Goal: Task Accomplishment & Management: Manage account settings

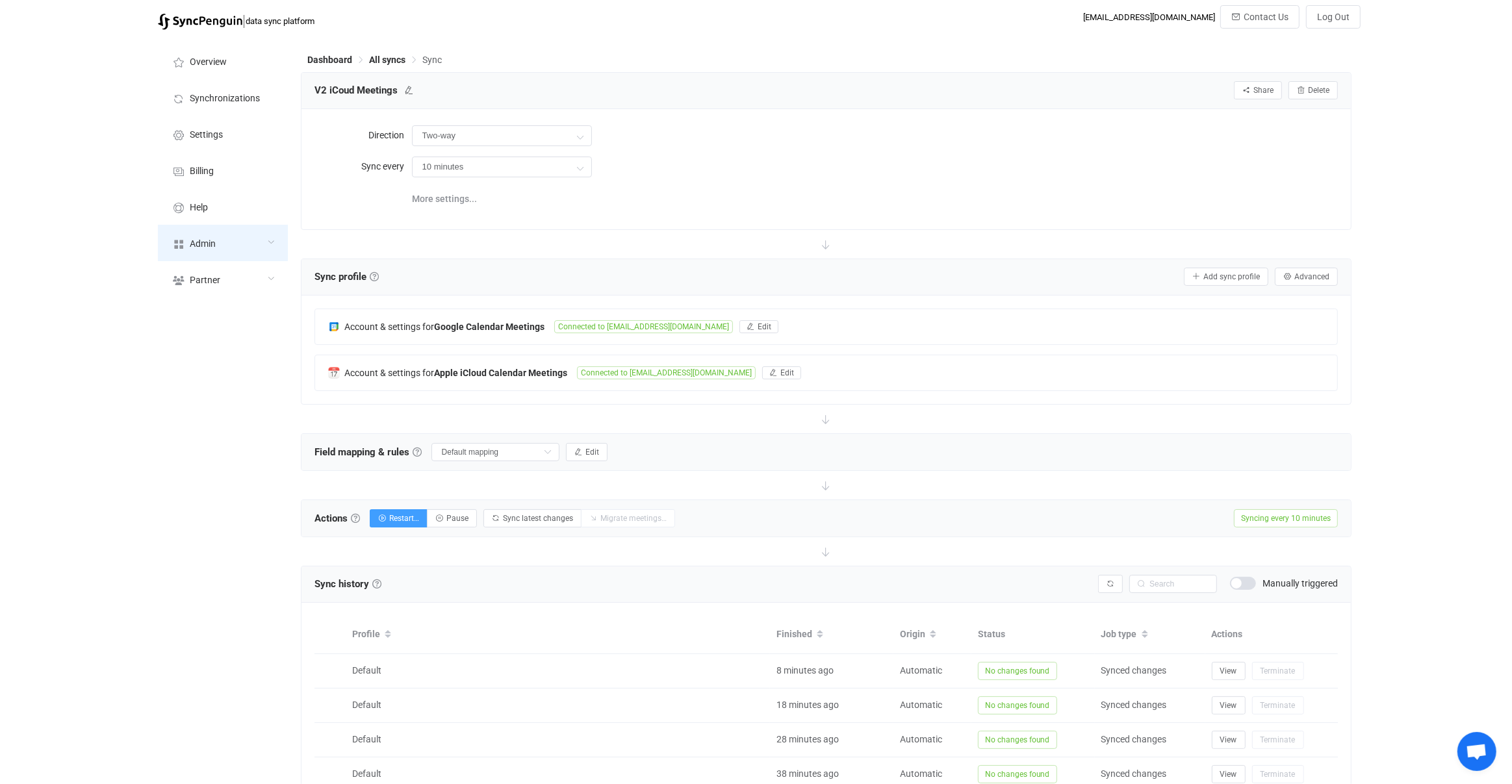
click at [227, 242] on div "Admin" at bounding box center [222, 243] width 130 height 37
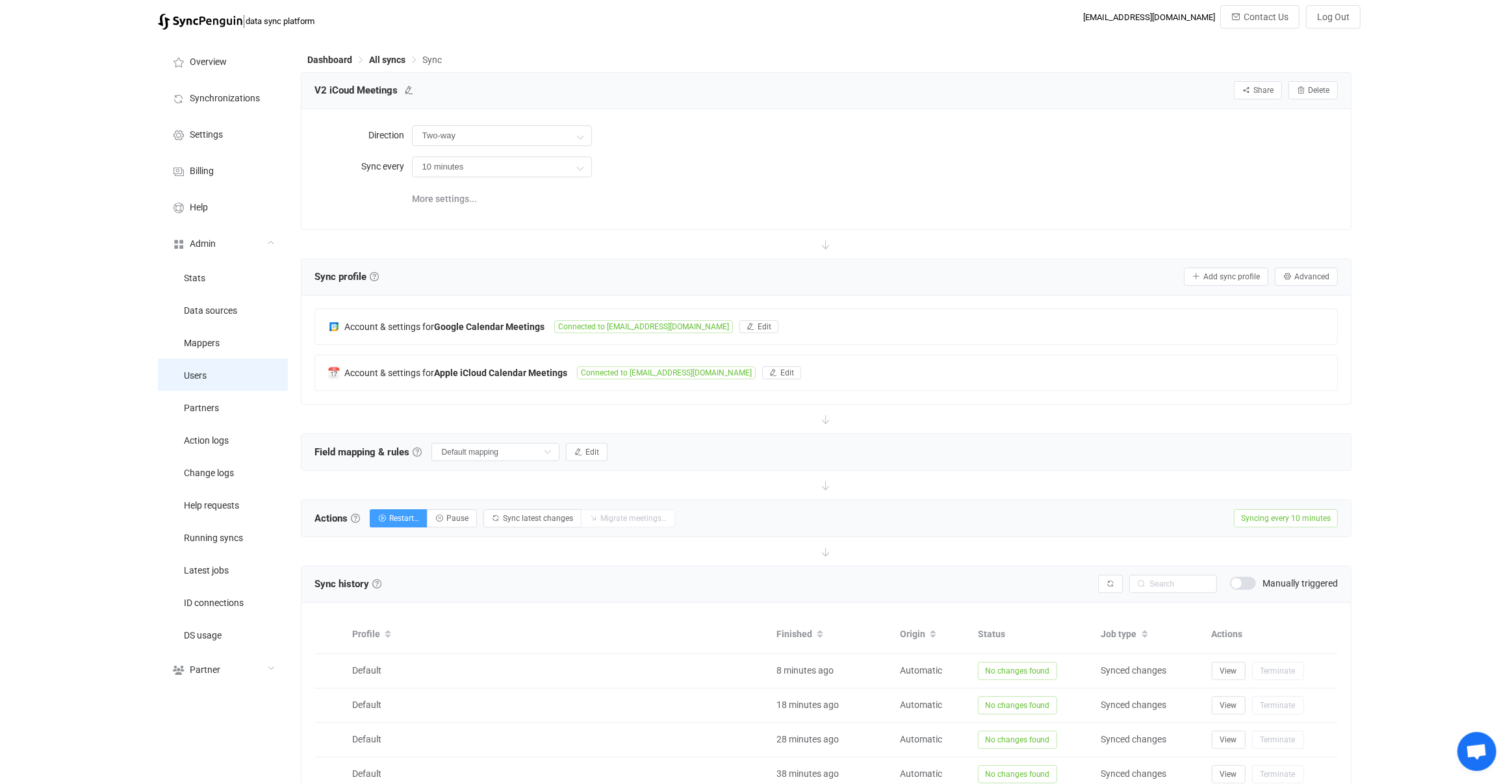
click at [236, 381] on li "Users" at bounding box center [222, 374] width 130 height 32
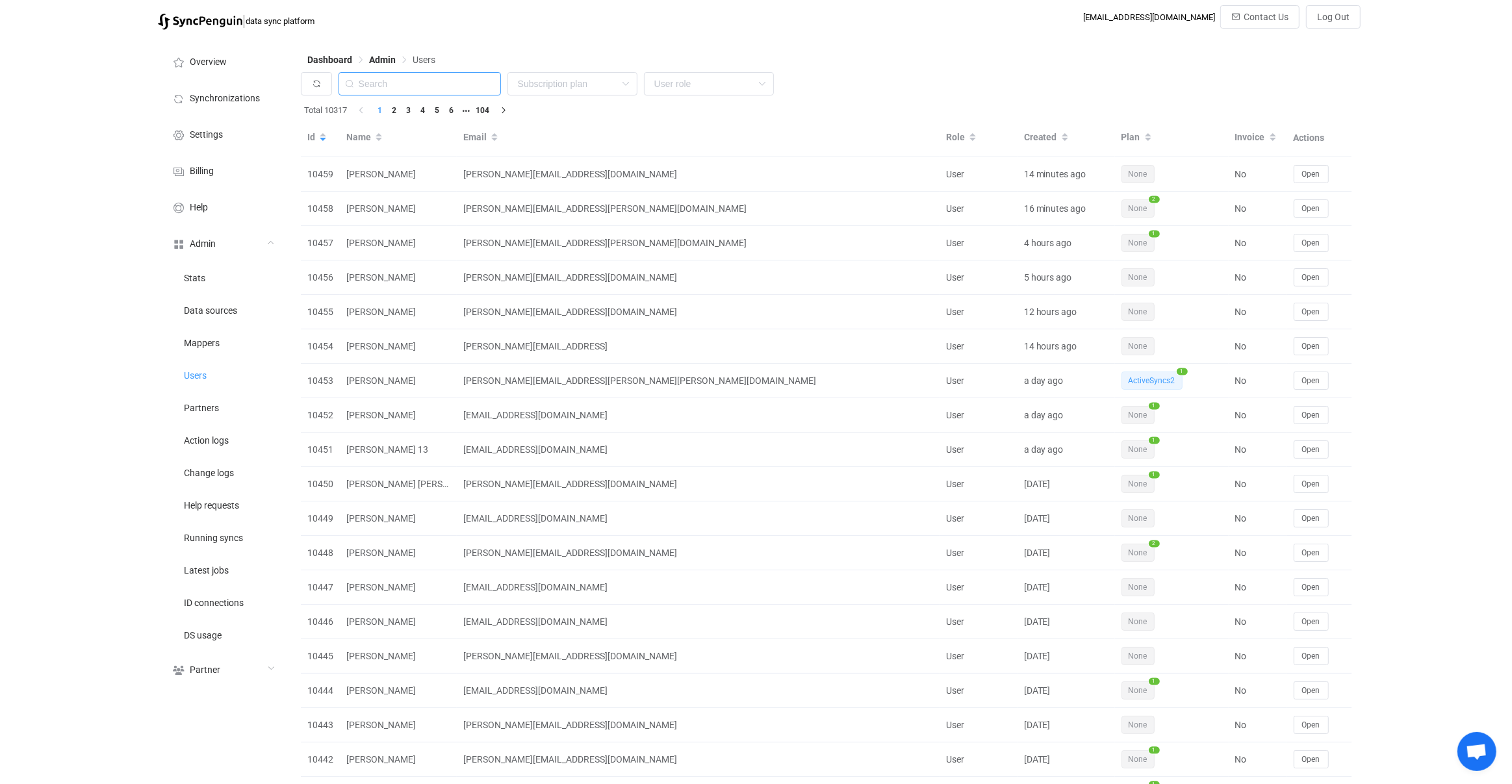
click at [418, 77] on input "text" at bounding box center [419, 84] width 163 height 24
paste input "[PERSON_NAME][EMAIL_ADDRESS][DOMAIN_NAME]"
type input "[PERSON_NAME][EMAIL_ADDRESS][DOMAIN_NAME]"
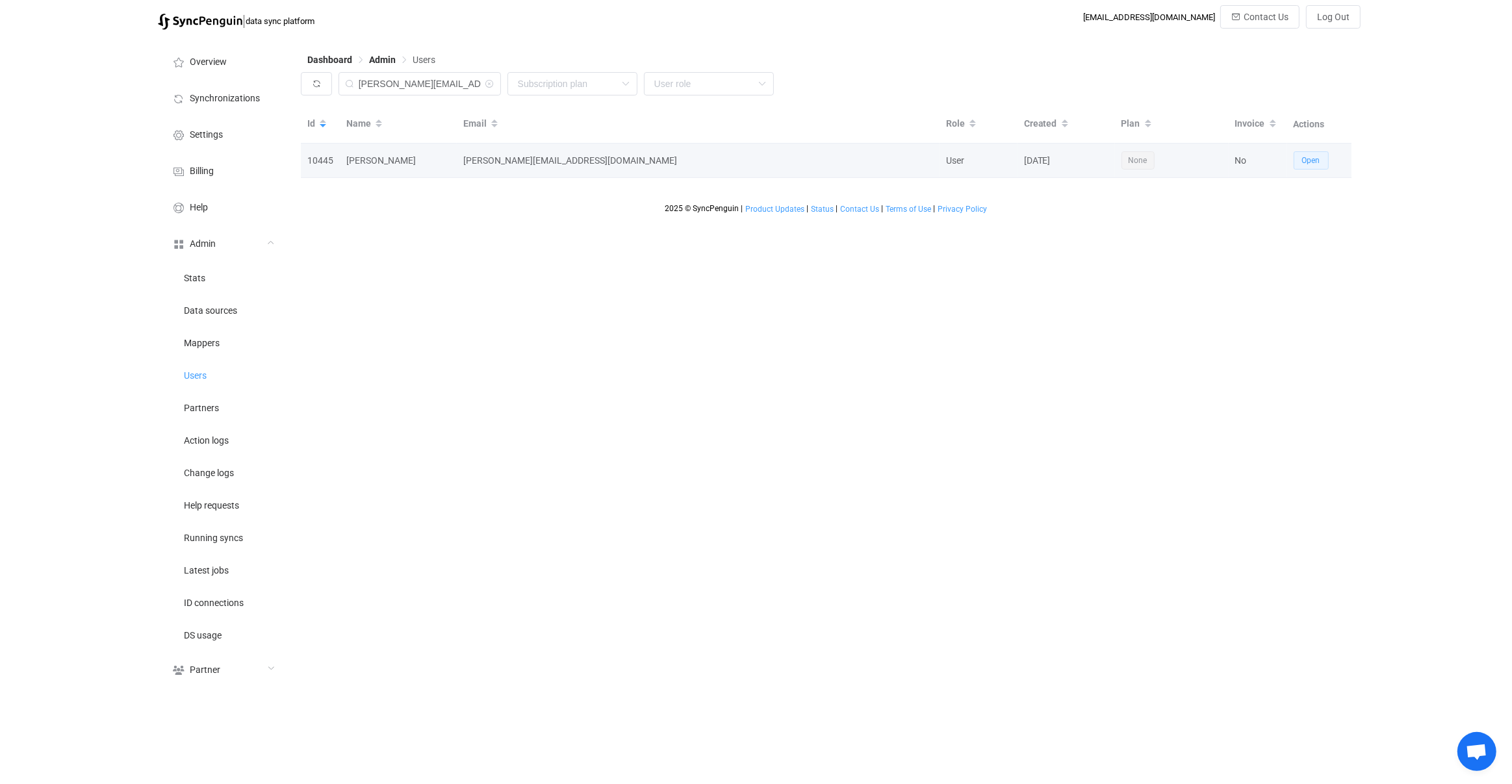
click at [1315, 158] on span "Open" at bounding box center [1311, 161] width 18 height 9
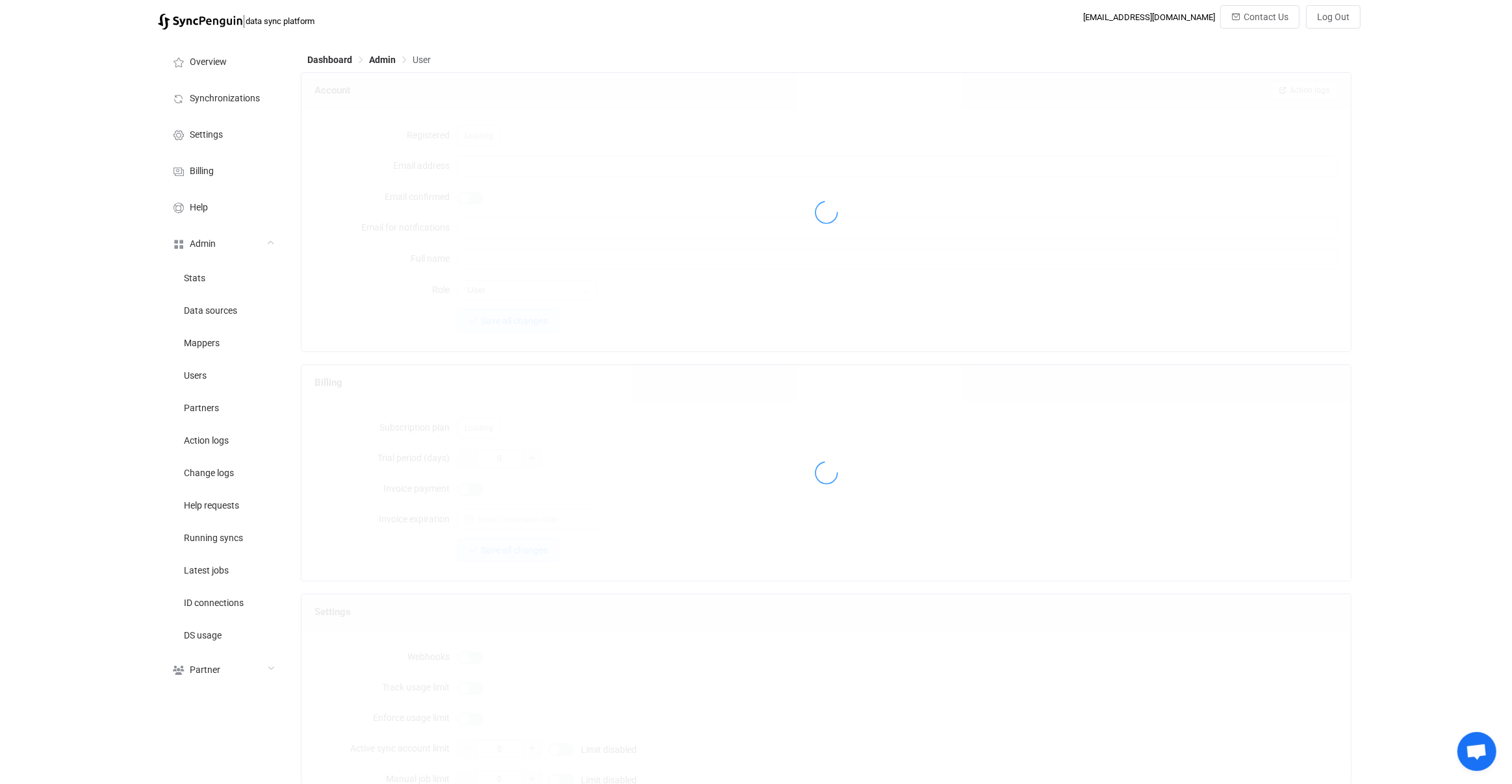
type input "[PERSON_NAME][EMAIL_ADDRESS][DOMAIN_NAME]"
type input "[PERSON_NAME]"
type input "14"
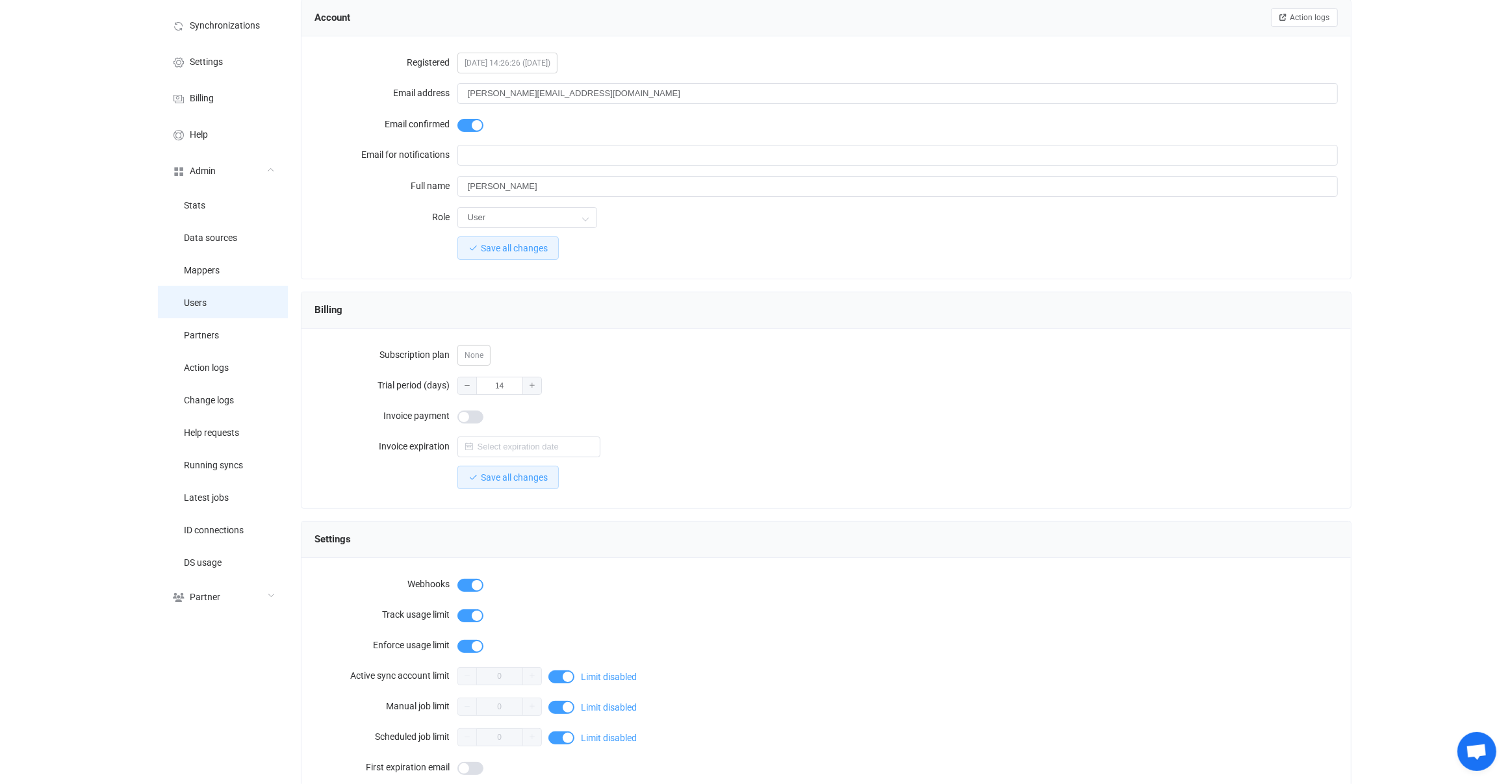
scroll to position [855, 0]
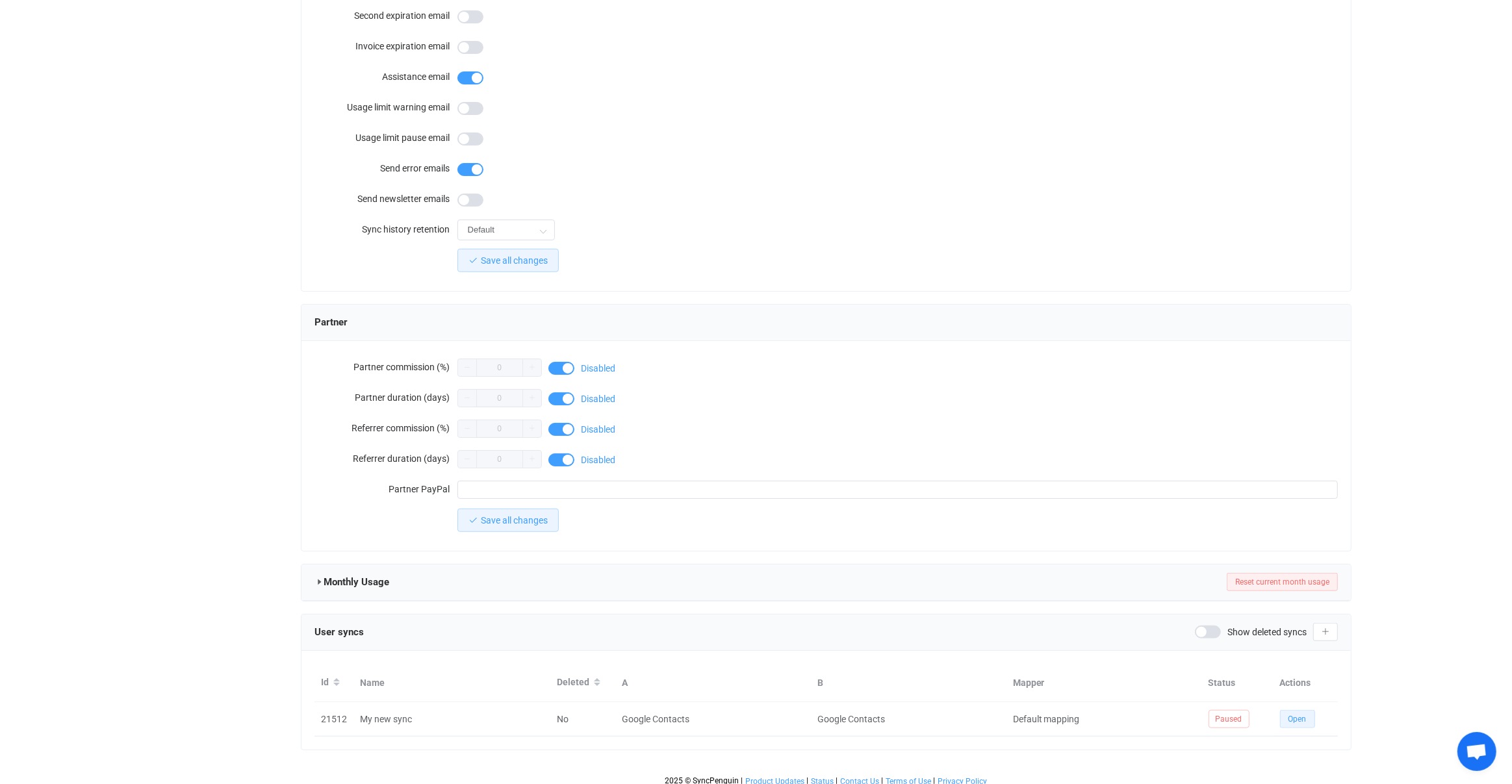
drag, startPoint x: 1306, startPoint y: 704, endPoint x: 1300, endPoint y: 682, distance: 22.8
click at [1306, 710] on button "Open" at bounding box center [1297, 719] width 35 height 18
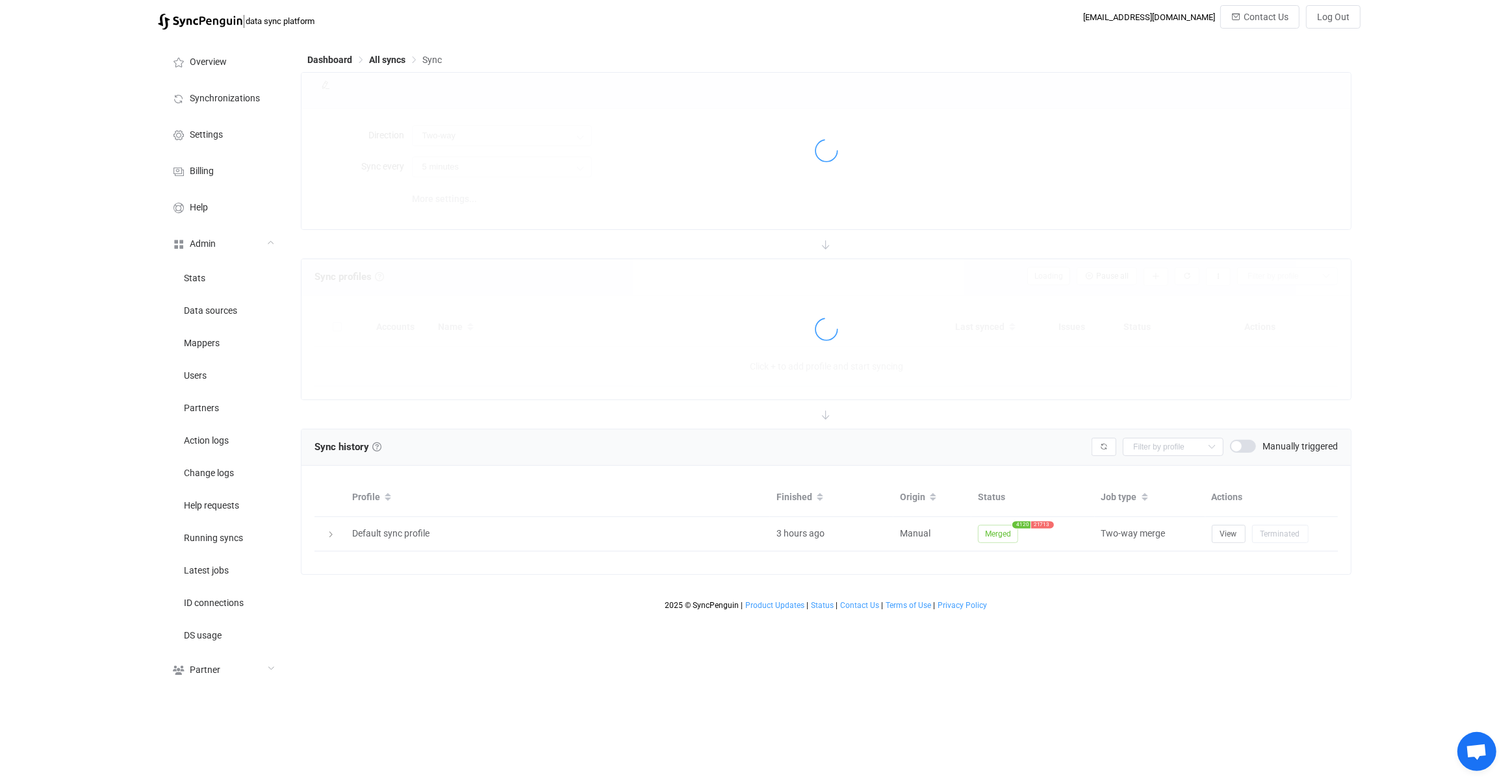
type input "10 minutes"
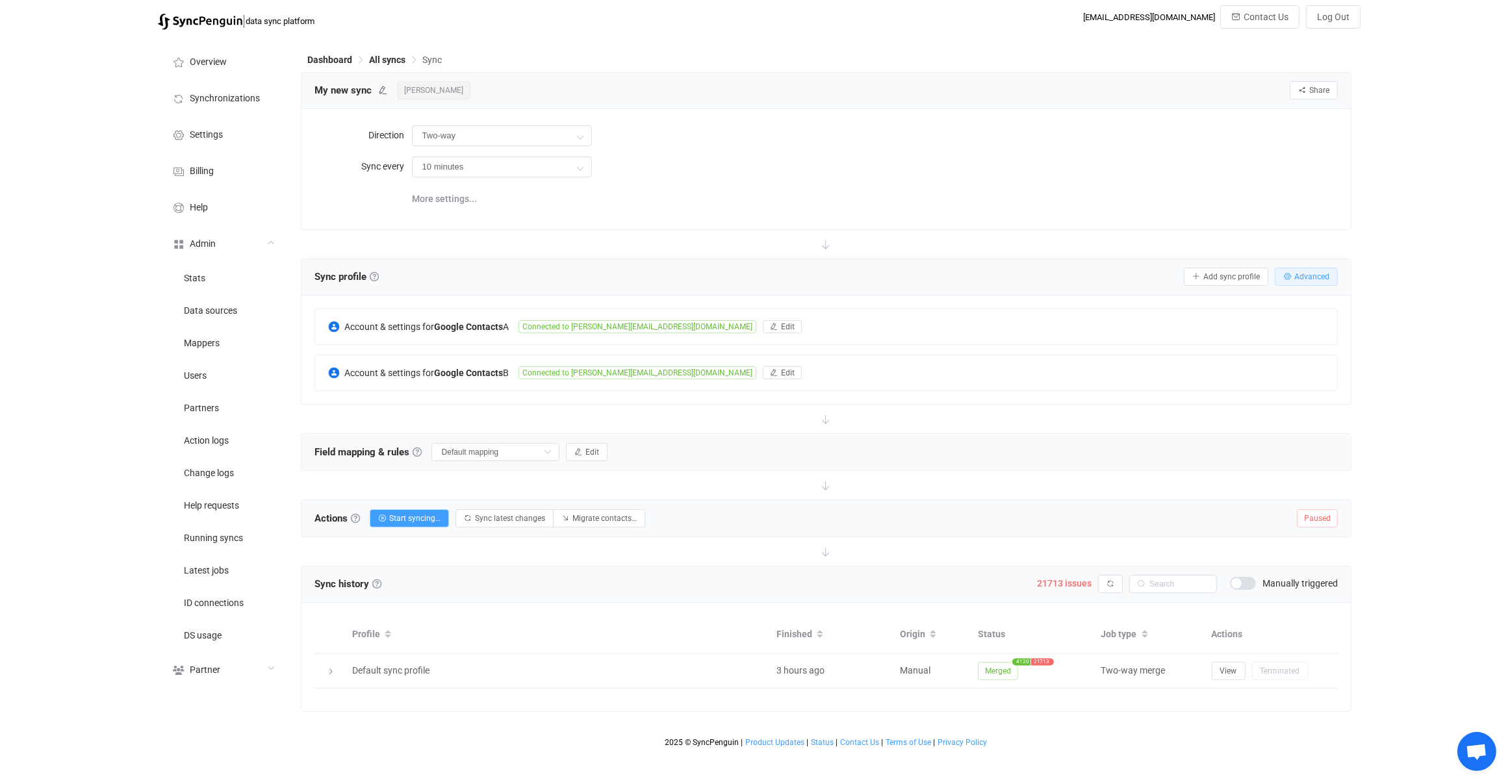
click at [1301, 272] on span "Advanced" at bounding box center [1311, 277] width 35 height 9
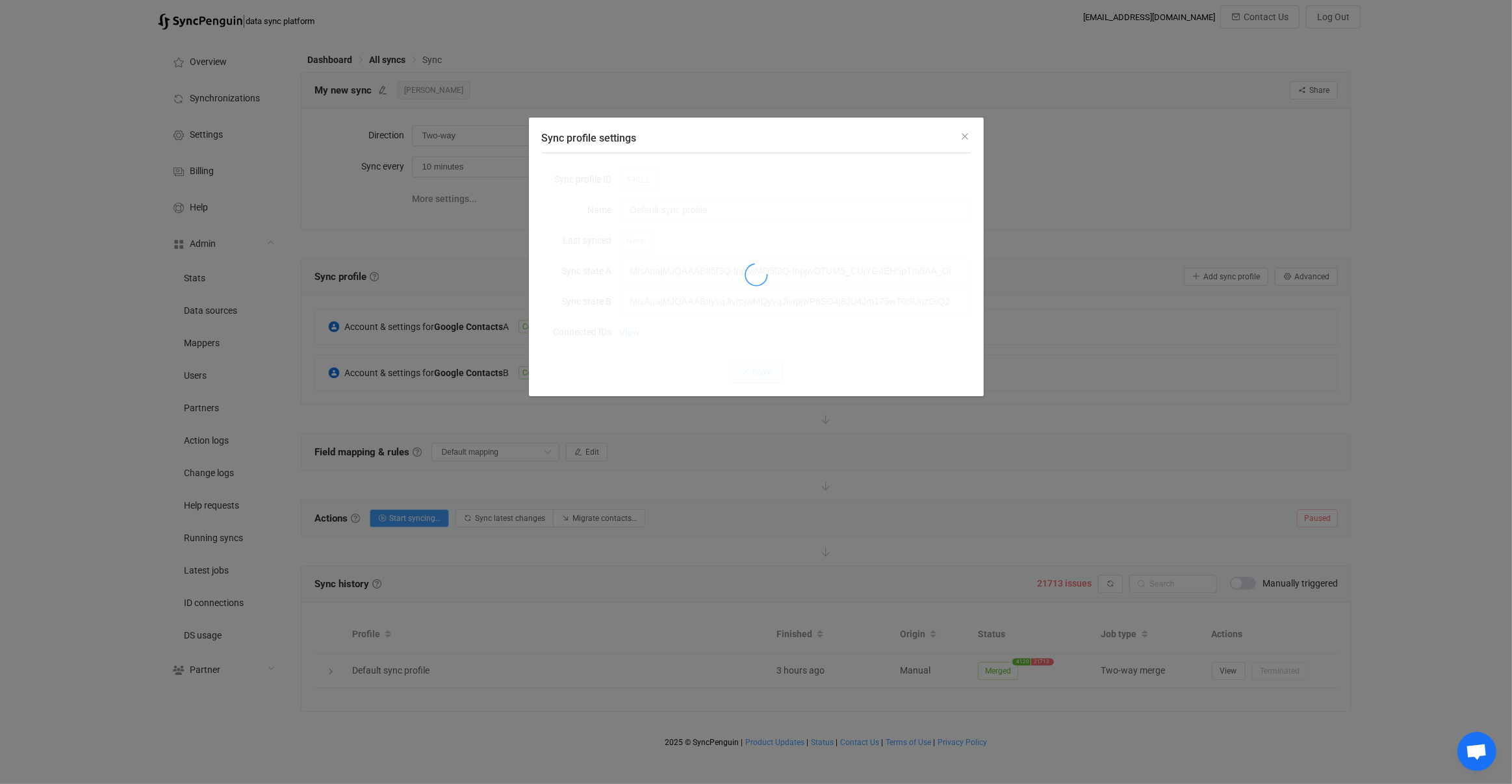
click at [1235, 674] on div "Sync profile settings Sync profile ID 59022 Name Default sync profile Last sync…" at bounding box center [756, 392] width 1512 height 784
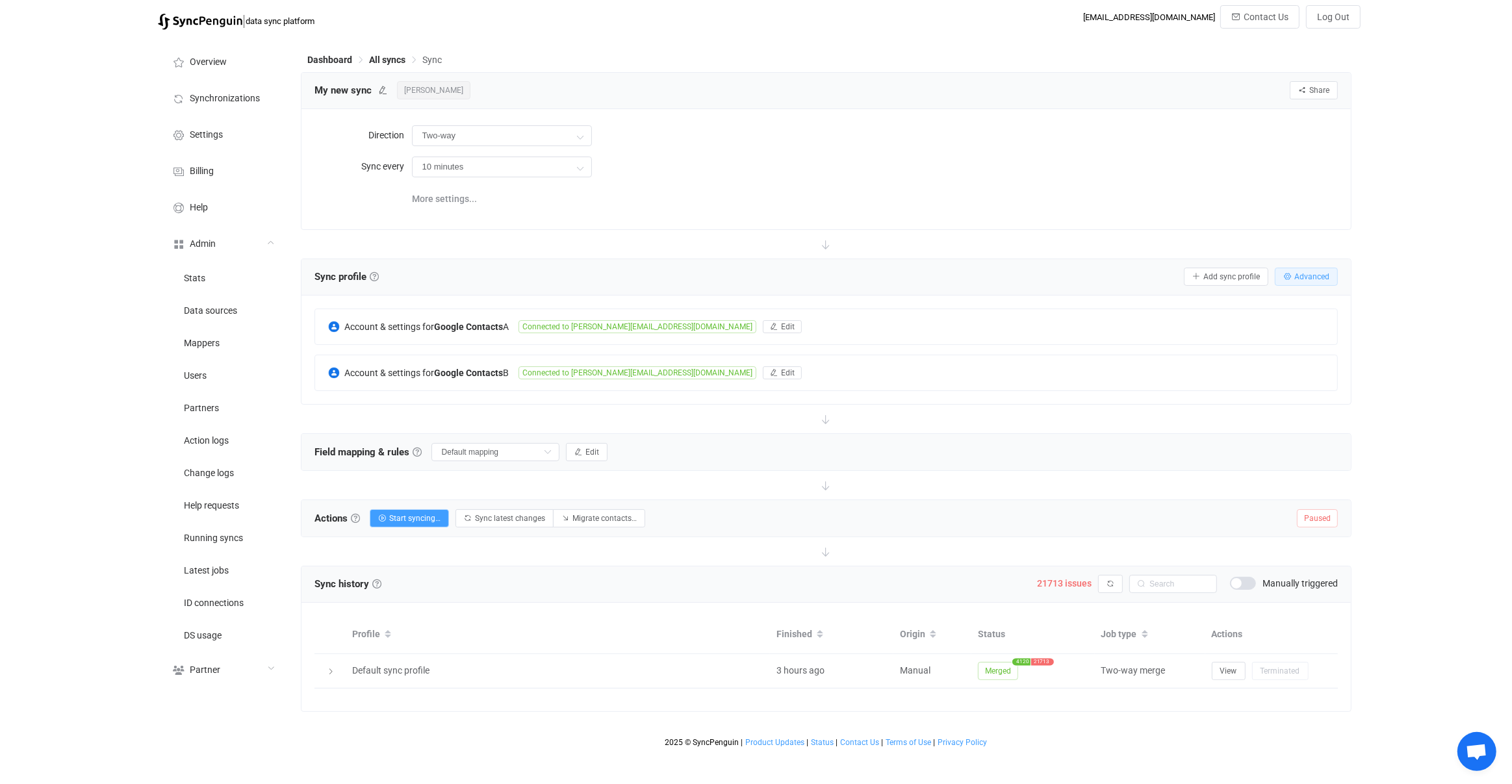
click at [1308, 272] on span "Advanced" at bounding box center [1311, 277] width 35 height 9
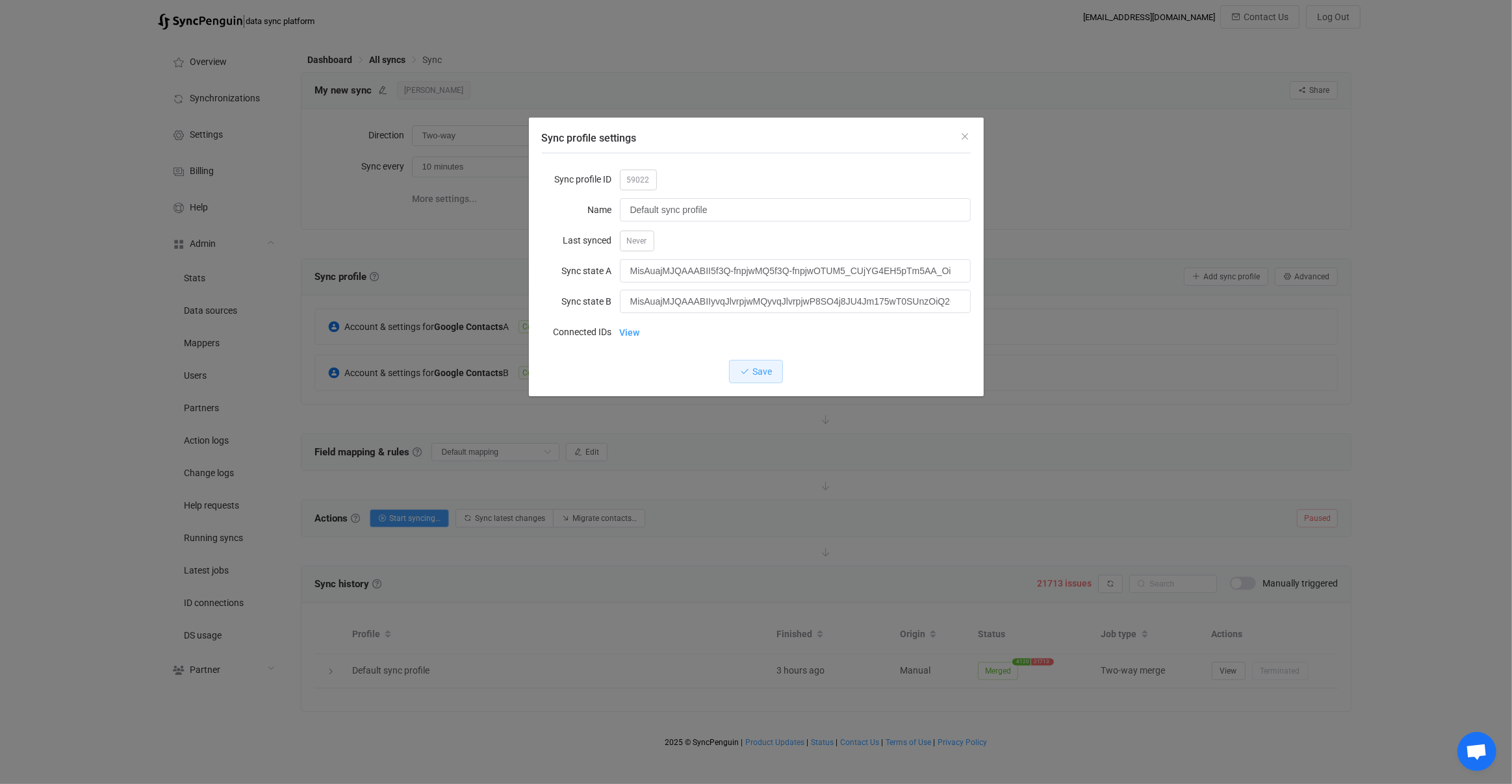
click at [632, 179] on span "59022" at bounding box center [639, 180] width 37 height 21
copy span "59022"
click at [1057, 392] on div "Sync profile settings Sync profile ID 59022 Name Default sync profile Last sync…" at bounding box center [756, 392] width 1512 height 784
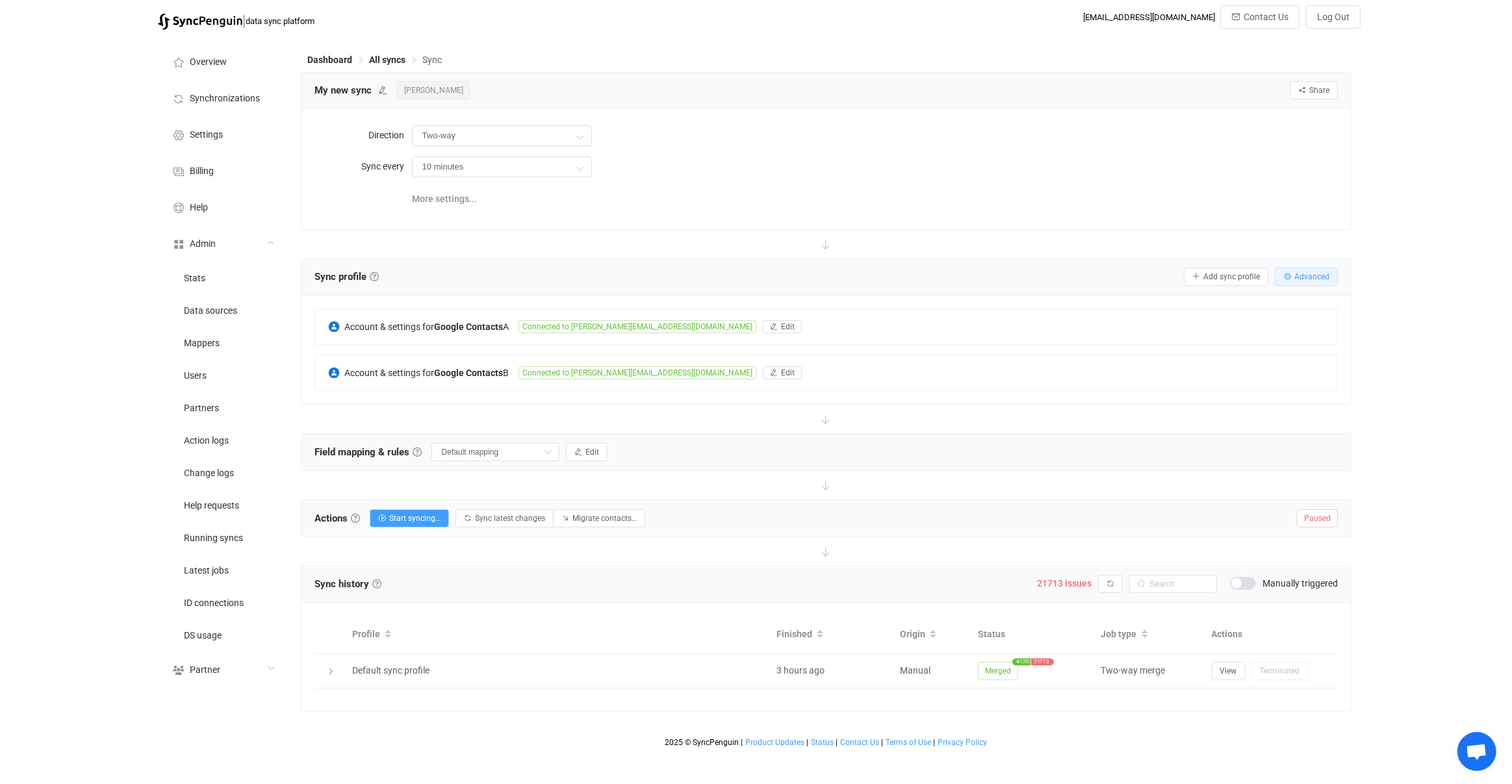
click at [1318, 274] on span "Advanced" at bounding box center [1311, 277] width 35 height 9
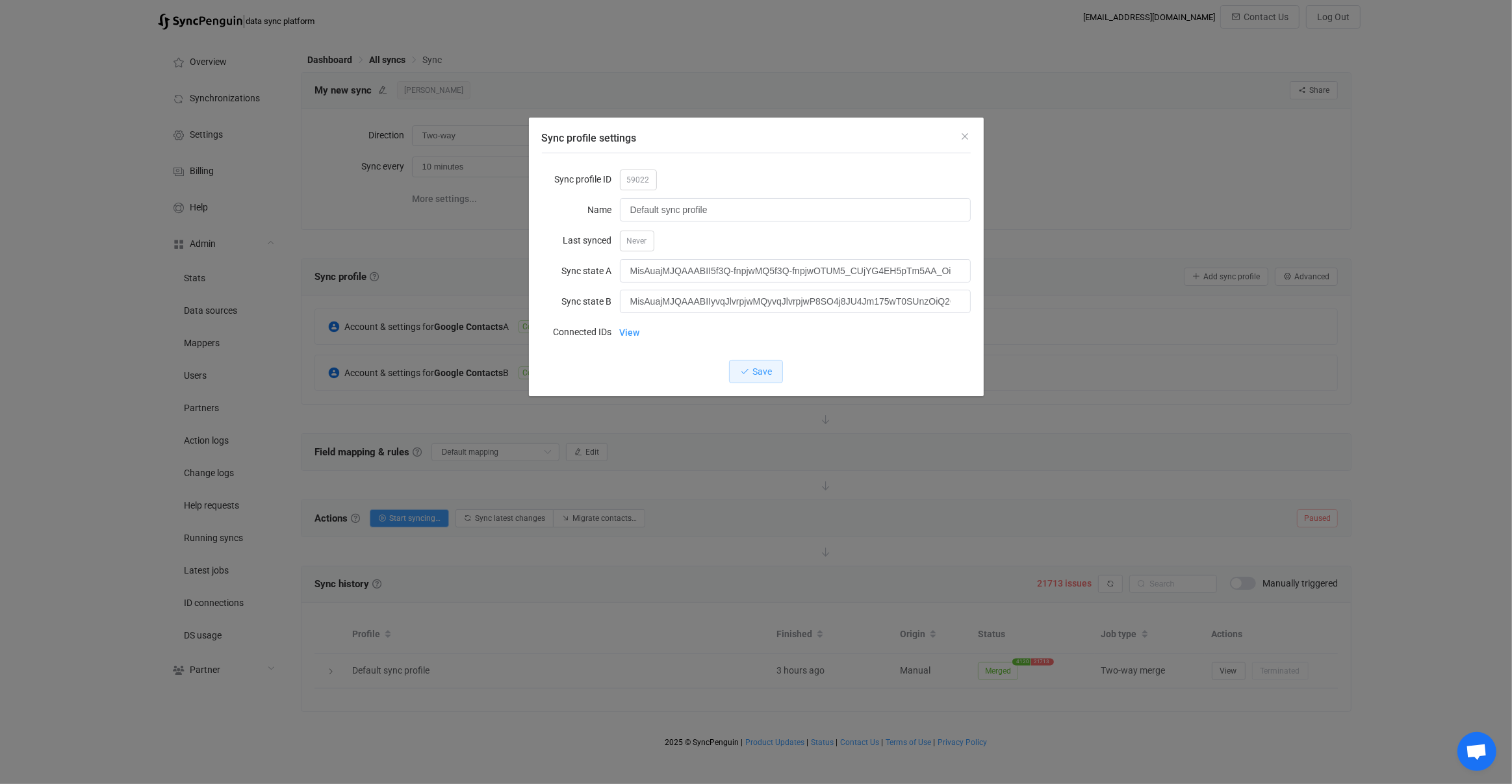
click at [632, 173] on span "59022" at bounding box center [639, 180] width 37 height 21
copy span "59022"
click at [694, 583] on div "Sync profile settings Sync profile ID 59022 Name Default sync profile Last sync…" at bounding box center [756, 392] width 1512 height 784
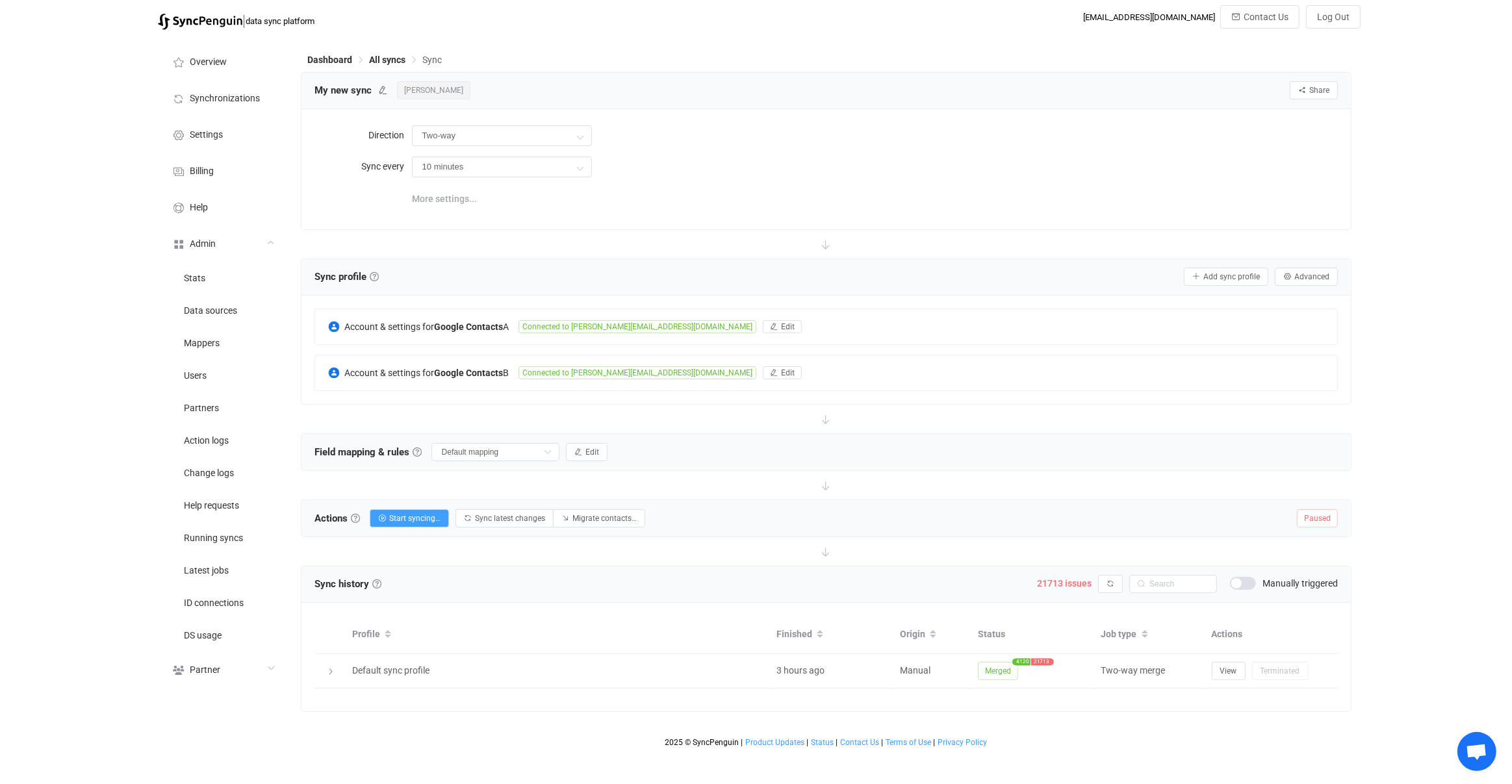
click at [442, 204] on span "More settings..." at bounding box center [444, 199] width 65 height 26
click at [558, 197] on span at bounding box center [555, 199] width 26 height 13
click at [802, 259] on div "Sync profile Sync profile A sync profile represents a single pair of contact li…" at bounding box center [827, 276] width 1050 height 37
